Goal: Task Accomplishment & Management: Use online tool/utility

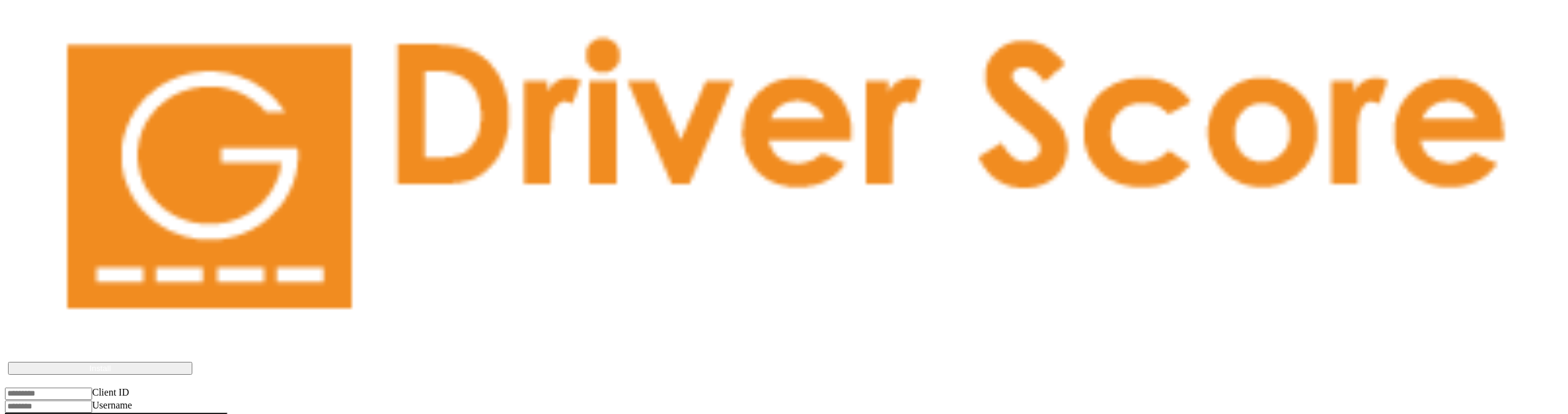
click at [734, 248] on body "Driver Score works best if installed on the device Install Client ID Username P…" at bounding box center [784, 242] width 1558 height 437
click at [495, 142] on body "Driver Score works best if installed on the device Install Client ID Username P…" at bounding box center [784, 242] width 1558 height 437
click at [92, 387] on input "Client ID" at bounding box center [48, 393] width 87 height 12
drag, startPoint x: 24, startPoint y: 235, endPoint x: 27, endPoint y: 243, distance: 8.5
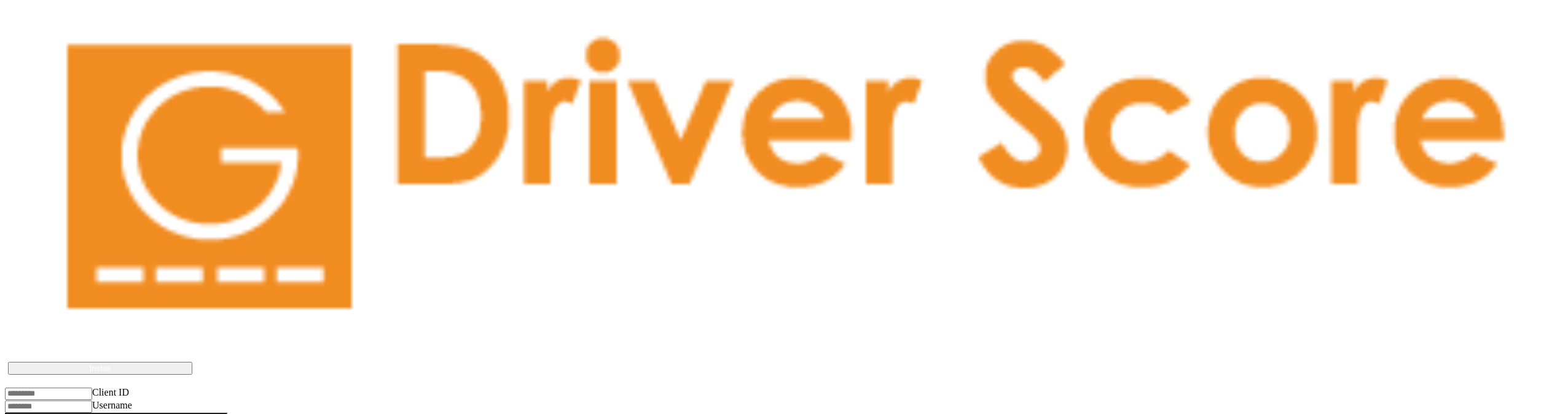
click at [24, 400] on input "Username" at bounding box center [48, 406] width 87 height 12
click at [92, 387] on input "Client ID" at bounding box center [48, 393] width 87 height 12
click at [498, 194] on body "Driver Score works best if installed on the device Install Client ID Username P…" at bounding box center [784, 242] width 1558 height 437
drag, startPoint x: 432, startPoint y: 186, endPoint x: 325, endPoint y: 207, distance: 109.0
click at [325, 207] on body "Driver Score works best if installed on the device Install Client ID Username P…" at bounding box center [784, 242] width 1558 height 437
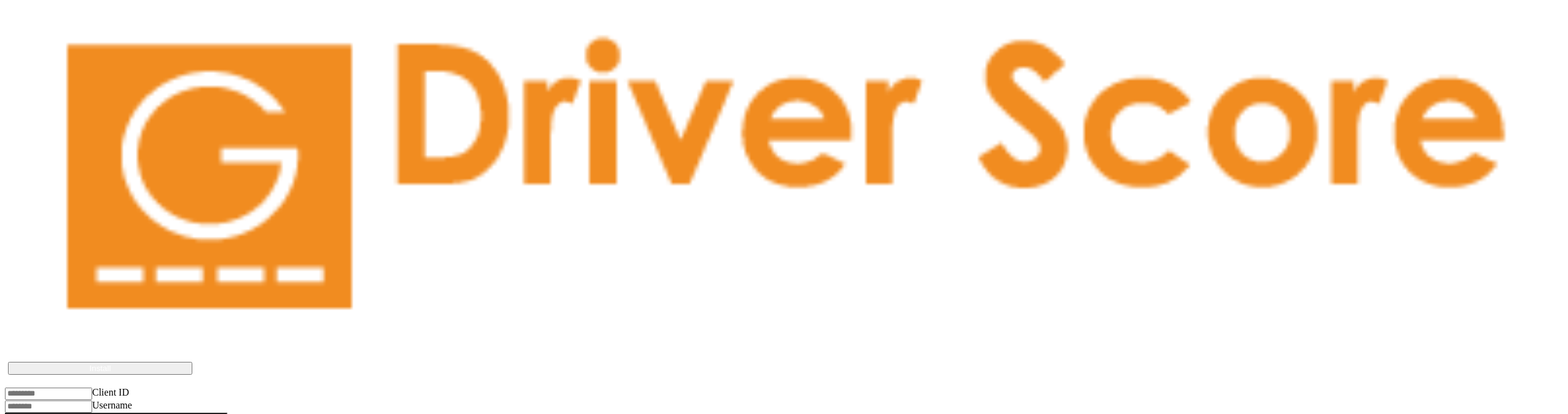
click at [435, 280] on body "Driver Score works best if installed on the device Install Client ID Username P…" at bounding box center [784, 242] width 1558 height 437
click at [484, 324] on body "Driver Score works best if installed on the device Install Client ID Username P…" at bounding box center [784, 242] width 1558 height 437
drag, startPoint x: 1462, startPoint y: 0, endPoint x: 543, endPoint y: 52, distance: 920.5
click at [804, 96] on body "Driver Score works best if installed on the device Install Client ID Username P…" at bounding box center [784, 242] width 1558 height 437
